Goal: Task Accomplishment & Management: Manage account settings

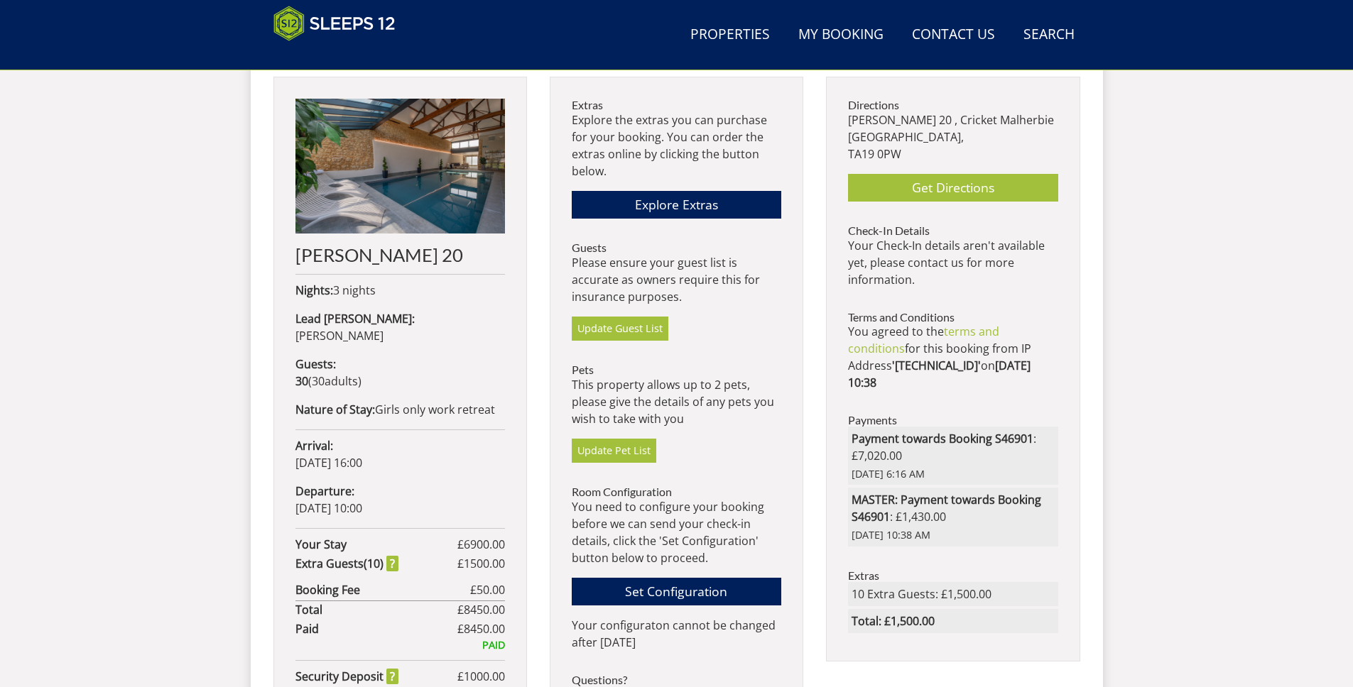
scroll to position [570, 0]
click at [678, 584] on link "Set Configuration" at bounding box center [676, 591] width 209 height 28
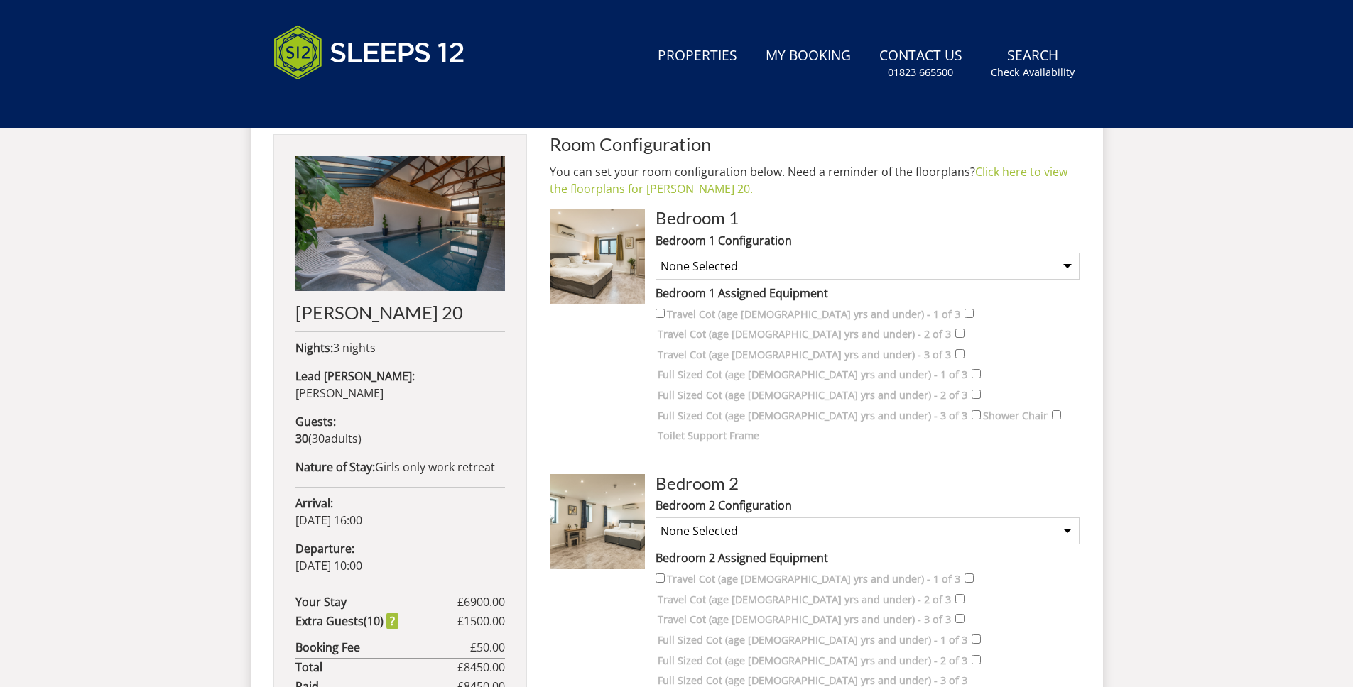
click at [796, 272] on select "None Selected Super King Room Twin Room Super King and 1 Extra Single (Payment …" at bounding box center [867, 266] width 424 height 27
select select "2079"
click at [655, 253] on select "None Selected Super King Room Twin Room Super King and 1 Extra Single (Payment …" at bounding box center [867, 266] width 424 height 27
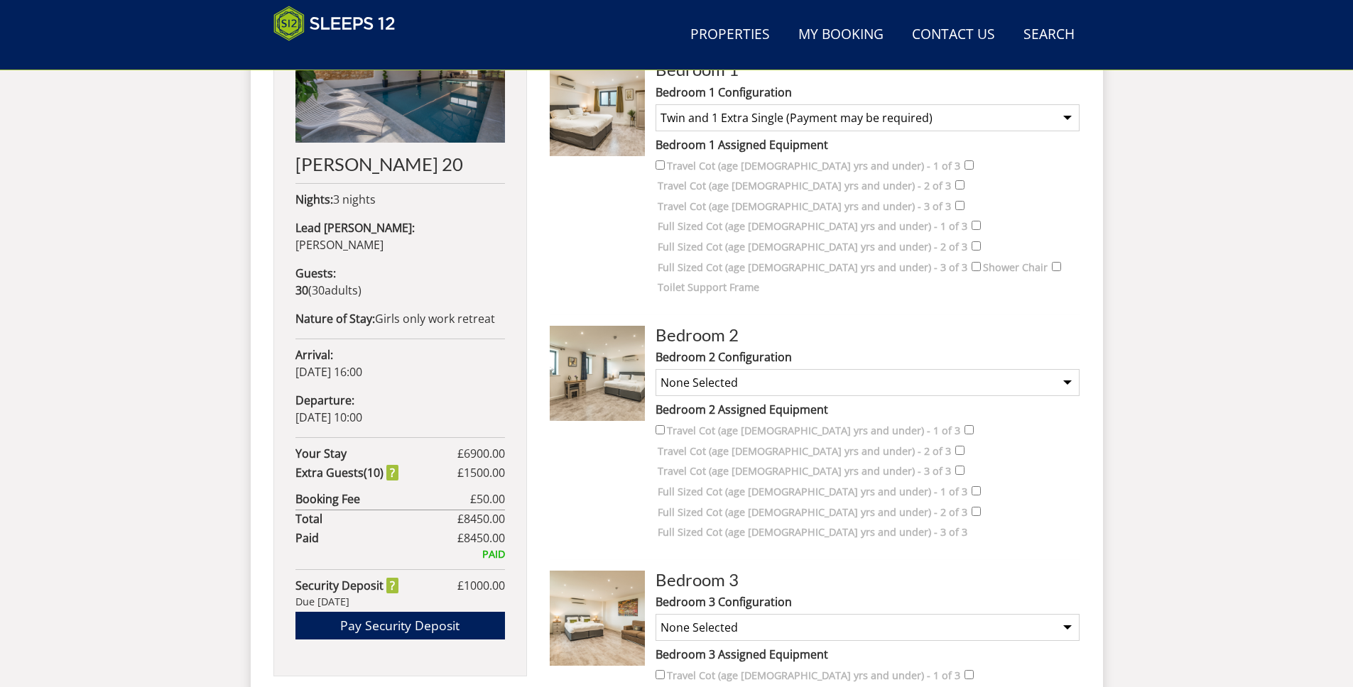
scroll to position [670, 0]
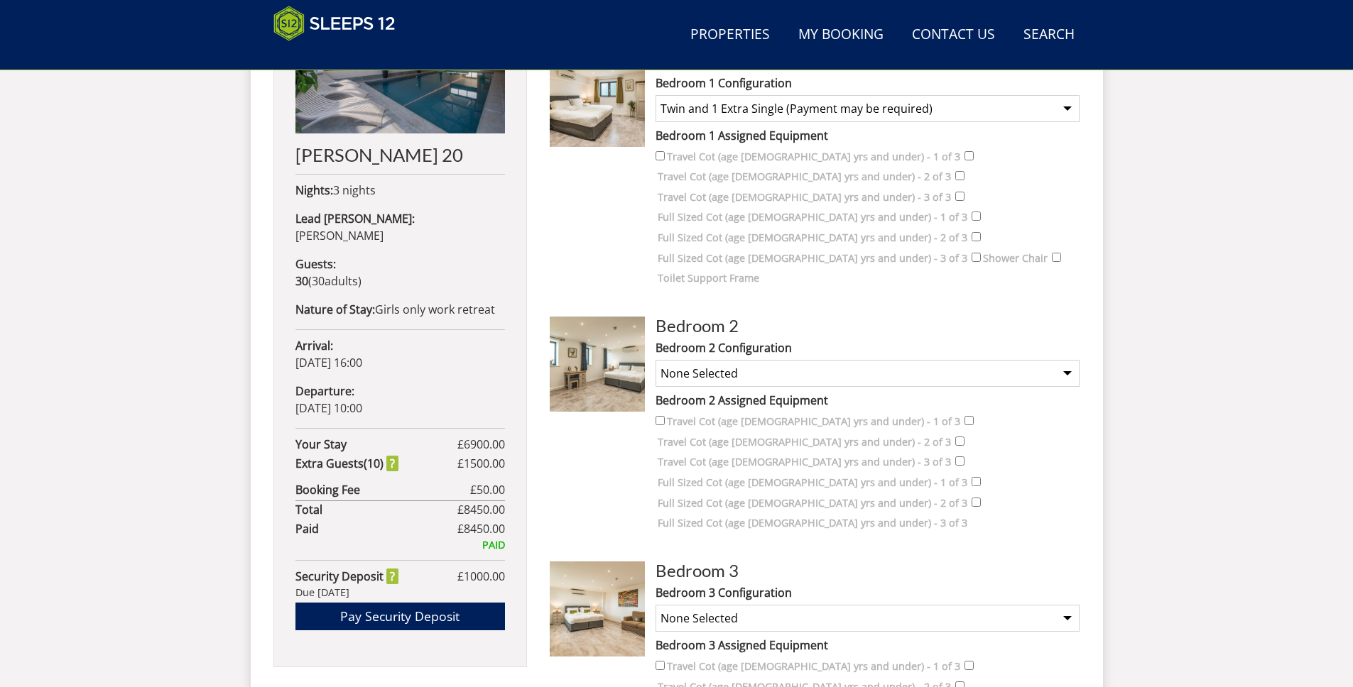
click at [742, 360] on select "None Selected Super King Room Twin Room Super King and 1 Extra Single (Payment …" at bounding box center [867, 373] width 424 height 27
